Goal: Task Accomplishment & Management: Manage account settings

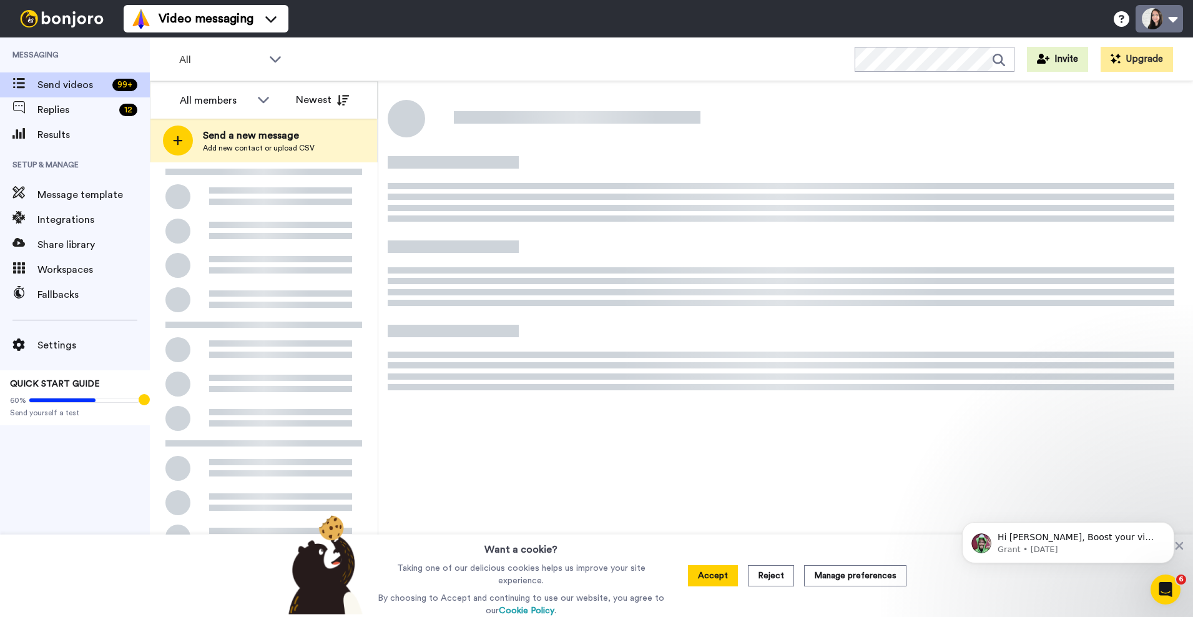
click at [1159, 19] on button at bounding box center [1158, 18] width 47 height 27
